Goal: Check status: Check status

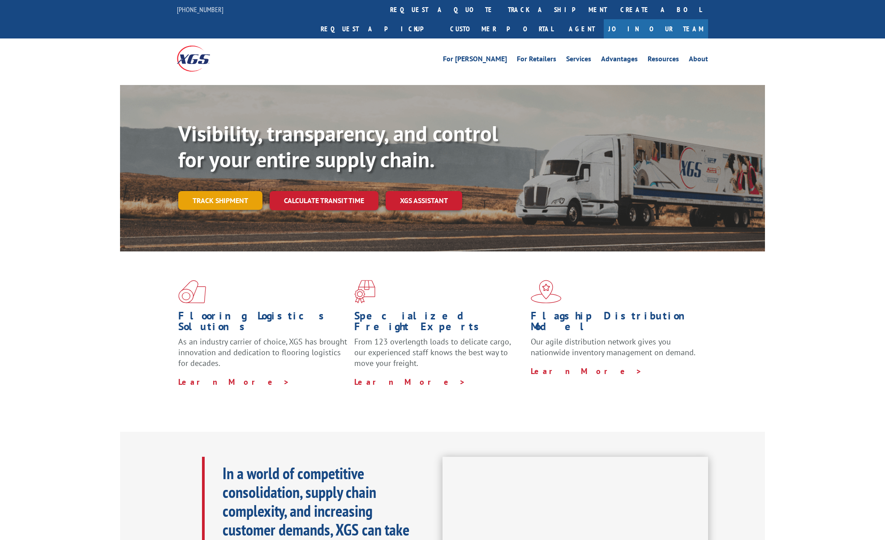
click at [227, 191] on link "Track shipment" at bounding box center [220, 200] width 84 height 19
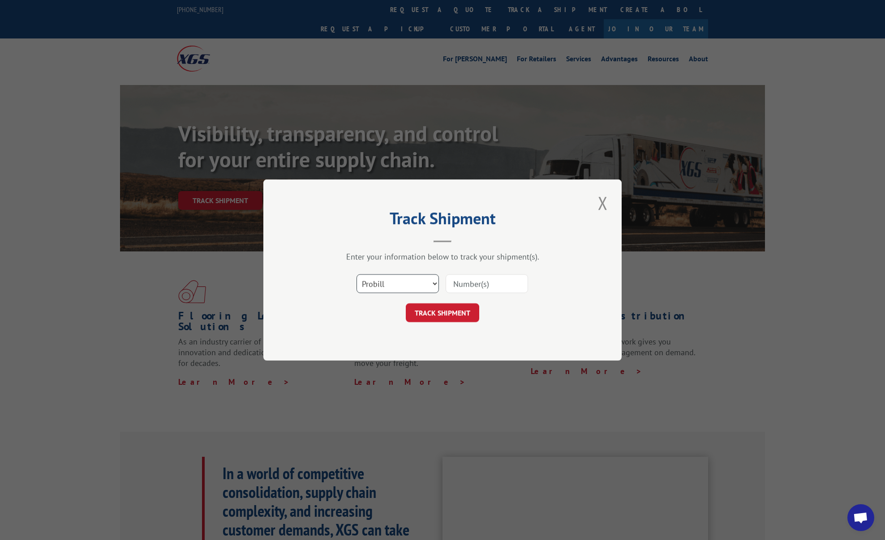
click at [381, 286] on select "Select category... Probill BOL PO" at bounding box center [397, 283] width 82 height 19
select select "bol"
click at [356, 274] on select "Select category... Probill BOL PO" at bounding box center [397, 283] width 82 height 19
click at [462, 284] on input at bounding box center [487, 283] width 82 height 19
paste input "523682421"
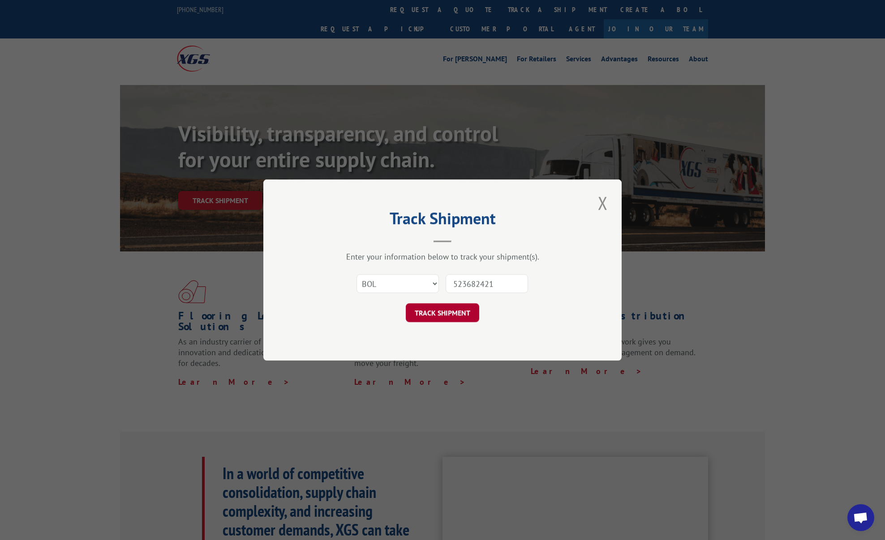
type input "523682421"
click at [451, 315] on button "TRACK SHIPMENT" at bounding box center [442, 313] width 73 height 19
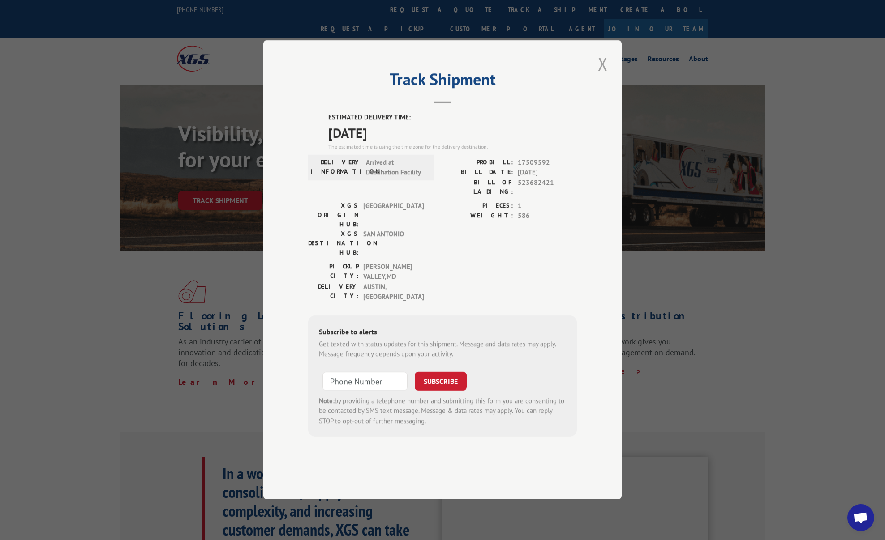
click at [601, 76] on button "Close modal" at bounding box center [602, 63] width 15 height 25
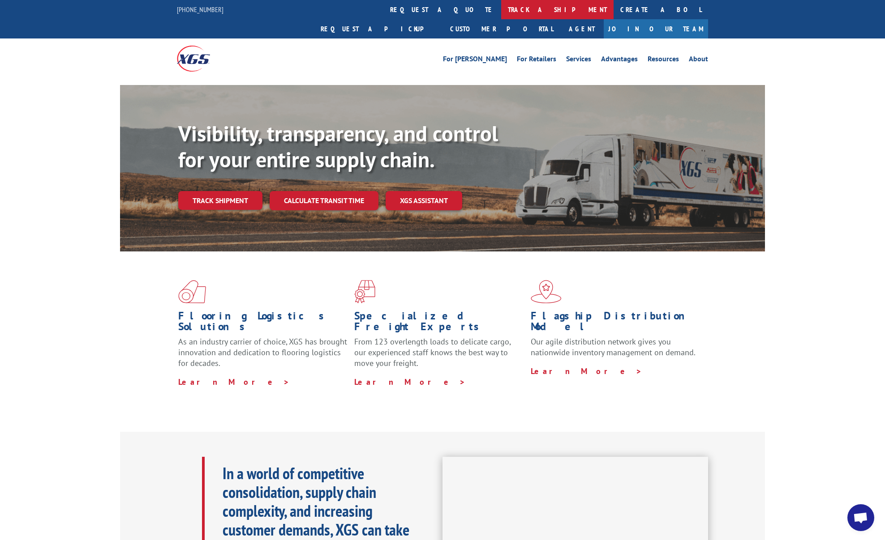
click at [501, 9] on link "track a shipment" at bounding box center [557, 9] width 112 height 19
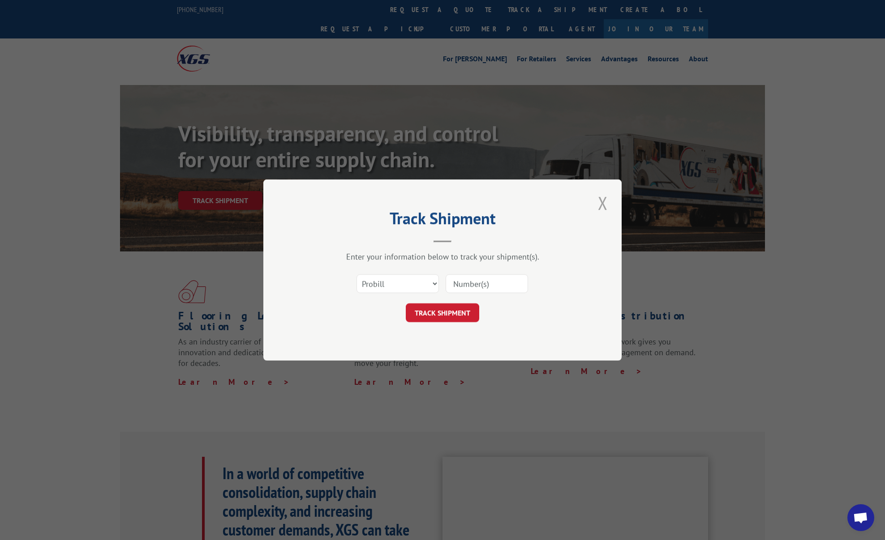
click at [600, 201] on button "Close modal" at bounding box center [602, 203] width 15 height 25
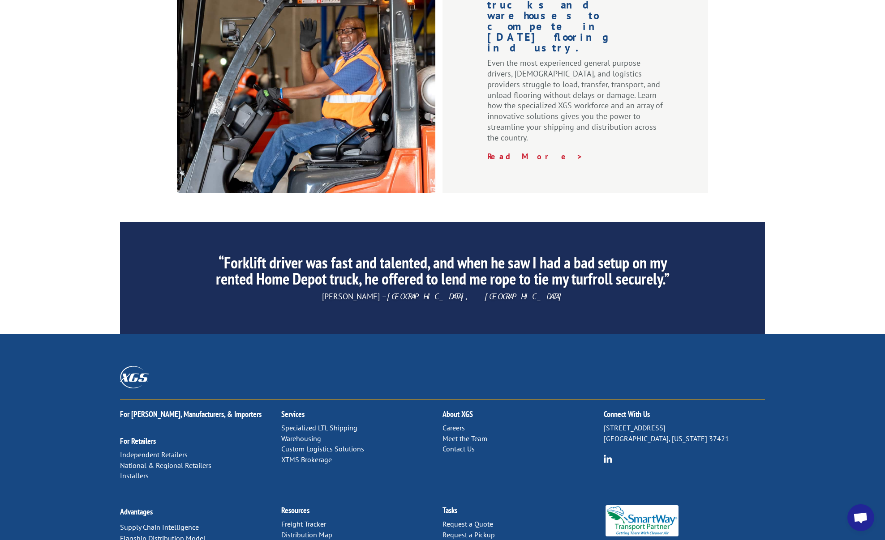
scroll to position [1232, 0]
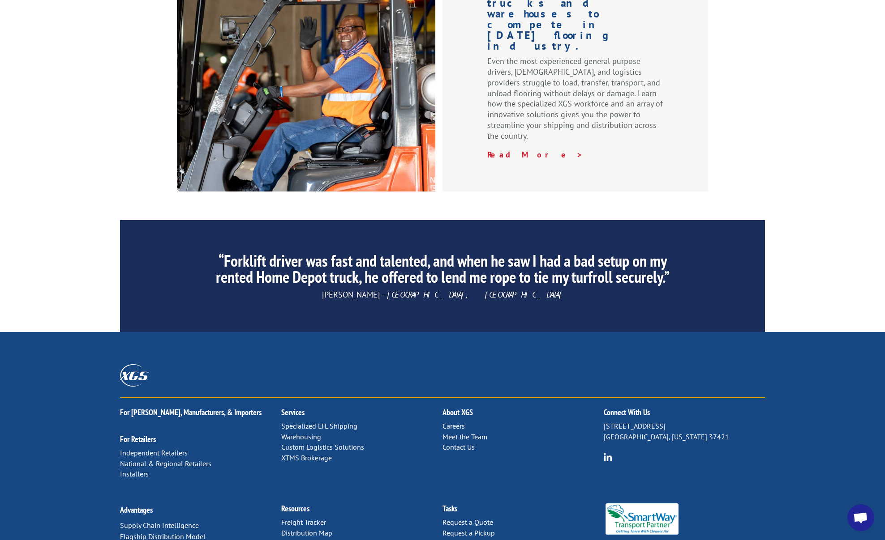
click at [463, 443] on link "Contact Us" at bounding box center [458, 447] width 32 height 9
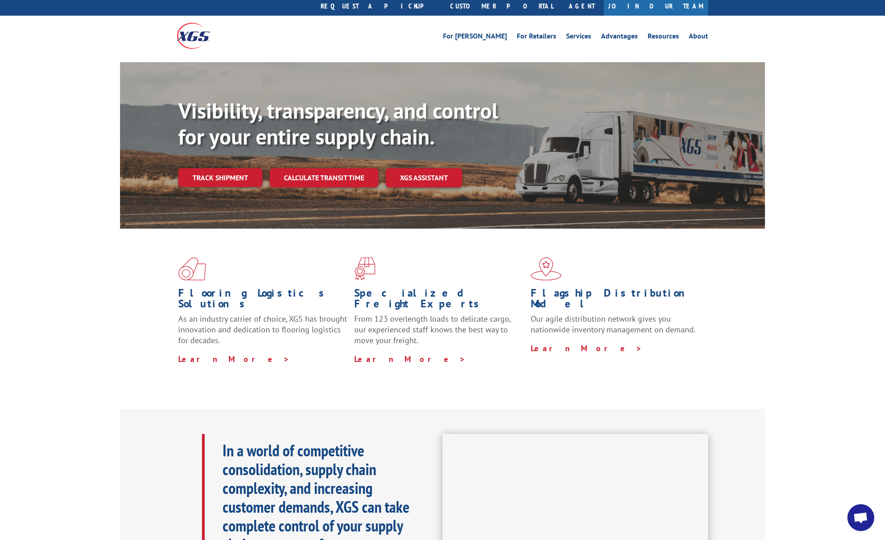
scroll to position [0, 0]
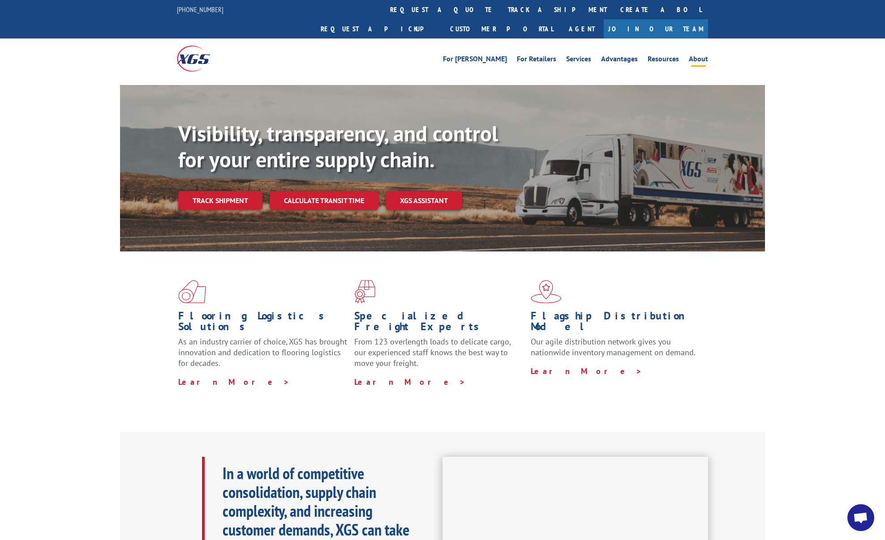
click at [699, 56] on link "About" at bounding box center [698, 61] width 19 height 10
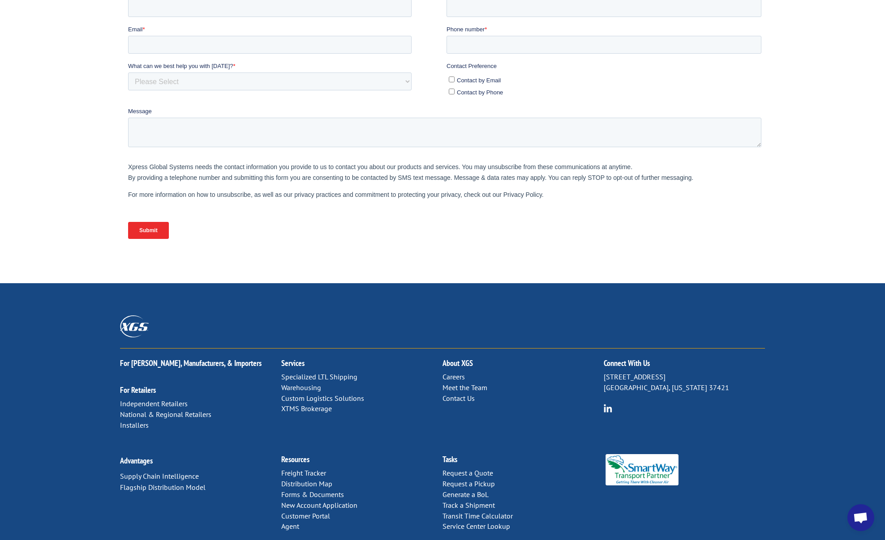
scroll to position [243, 0]
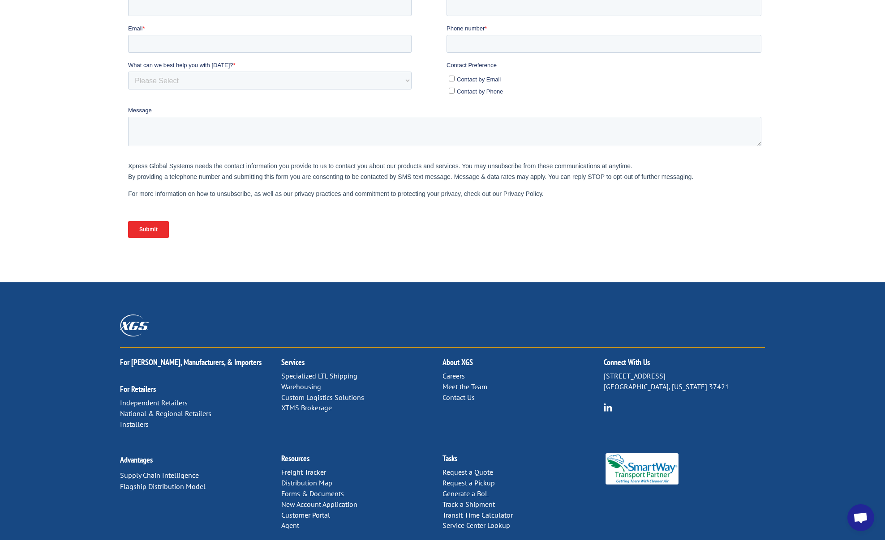
click at [293, 521] on link "Agent" at bounding box center [290, 525] width 18 height 9
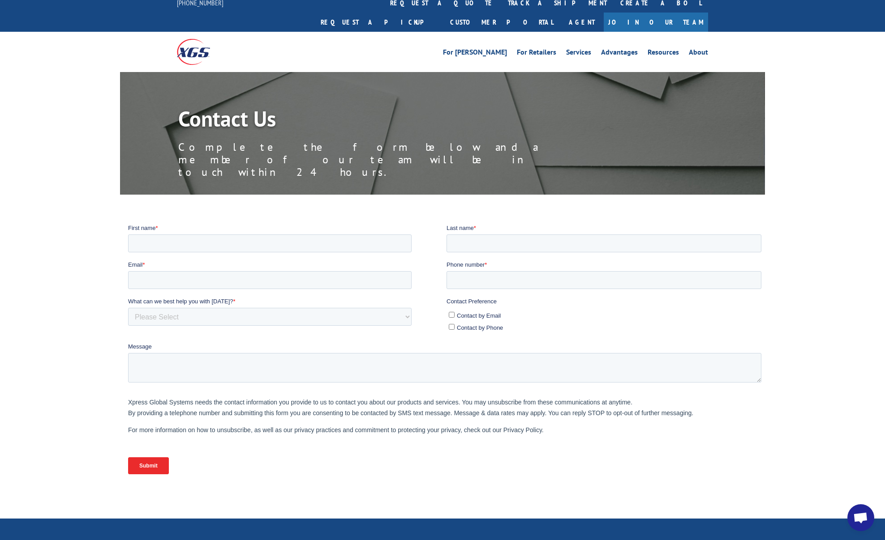
scroll to position [0, 0]
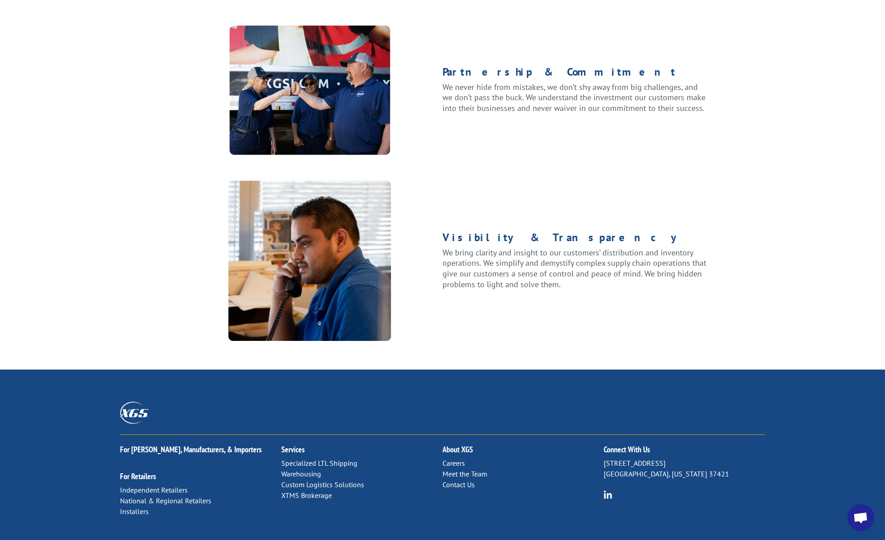
scroll to position [1020, 0]
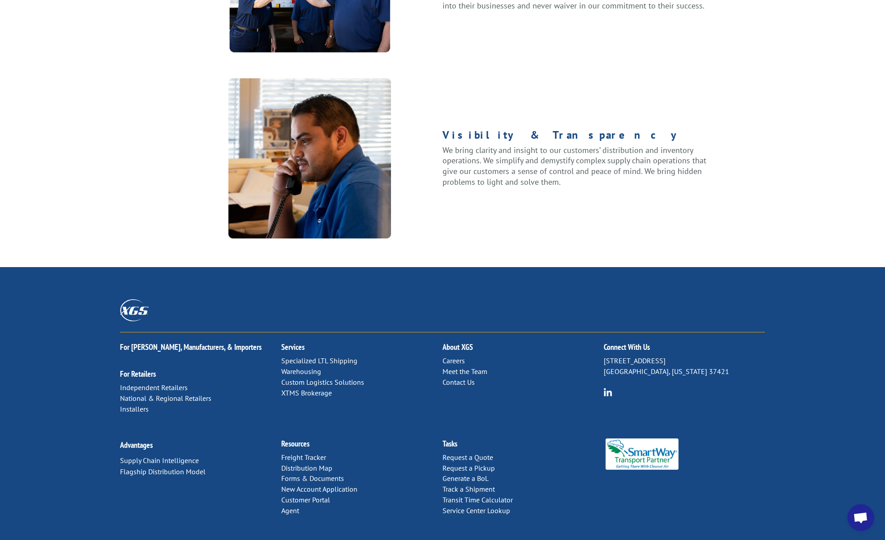
click at [466, 378] on link "Contact Us" at bounding box center [458, 382] width 32 height 9
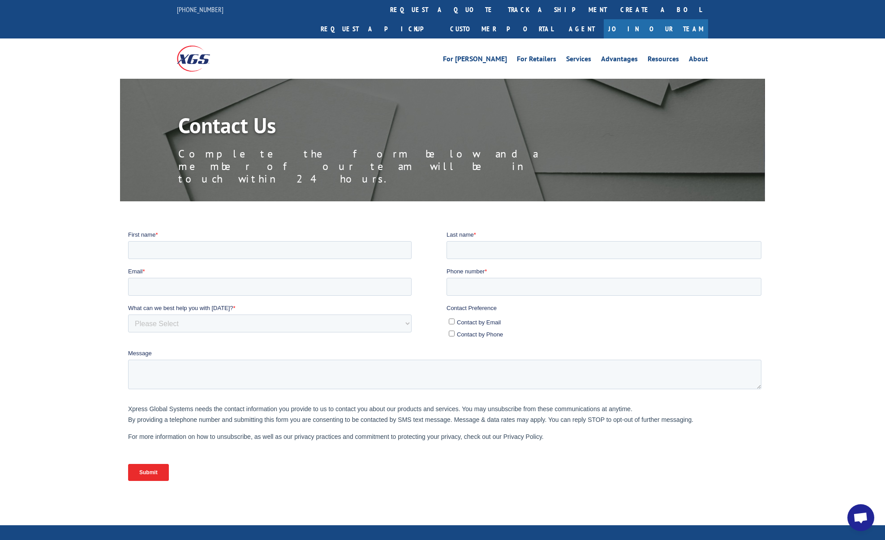
click at [193, 46] on img at bounding box center [193, 59] width 33 height 26
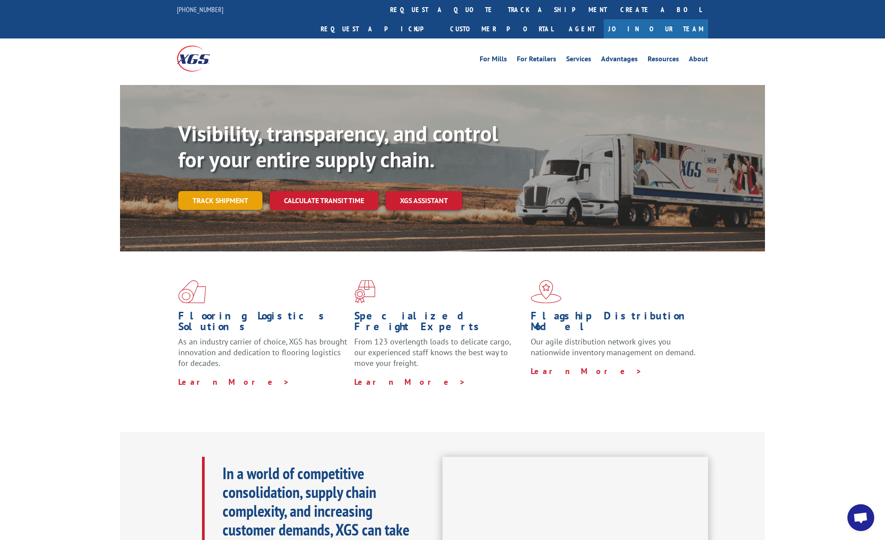
click at [204, 191] on link "Track shipment" at bounding box center [220, 200] width 84 height 19
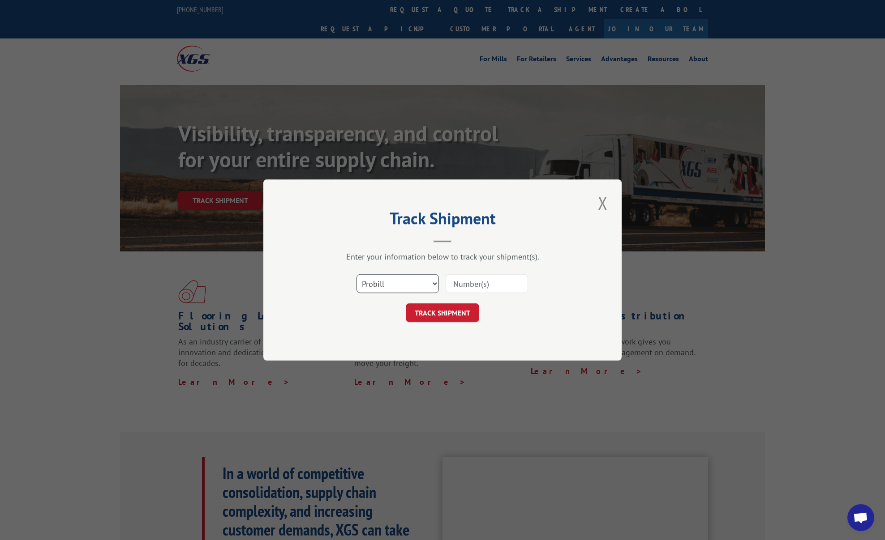
click at [392, 287] on select "Select category... Probill BOL PO" at bounding box center [397, 283] width 82 height 19
select select "bol"
click at [356, 274] on select "Select category... Probill BOL PO" at bounding box center [397, 283] width 82 height 19
click at [493, 284] on input at bounding box center [487, 283] width 82 height 19
paste input "523682421"
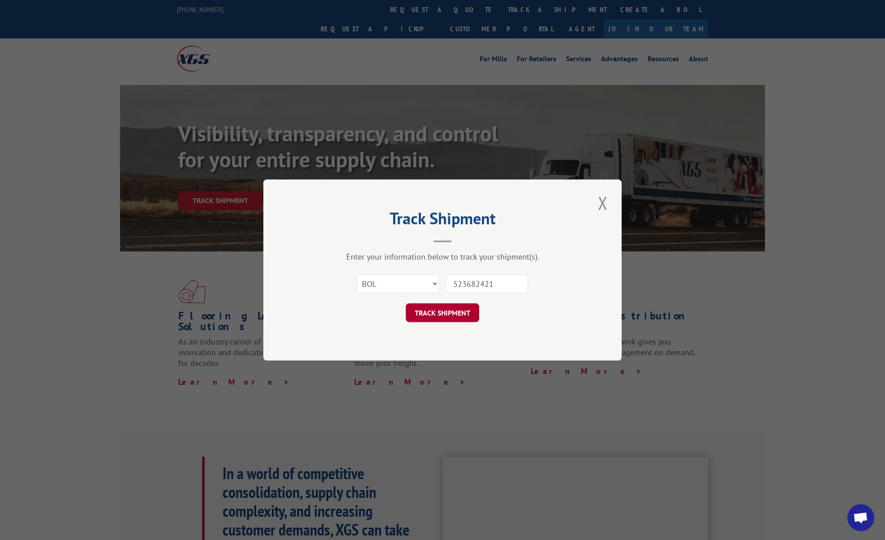
type input "523682421"
click at [458, 317] on button "TRACK SHIPMENT" at bounding box center [442, 313] width 73 height 19
